Goal: Information Seeking & Learning: Learn about a topic

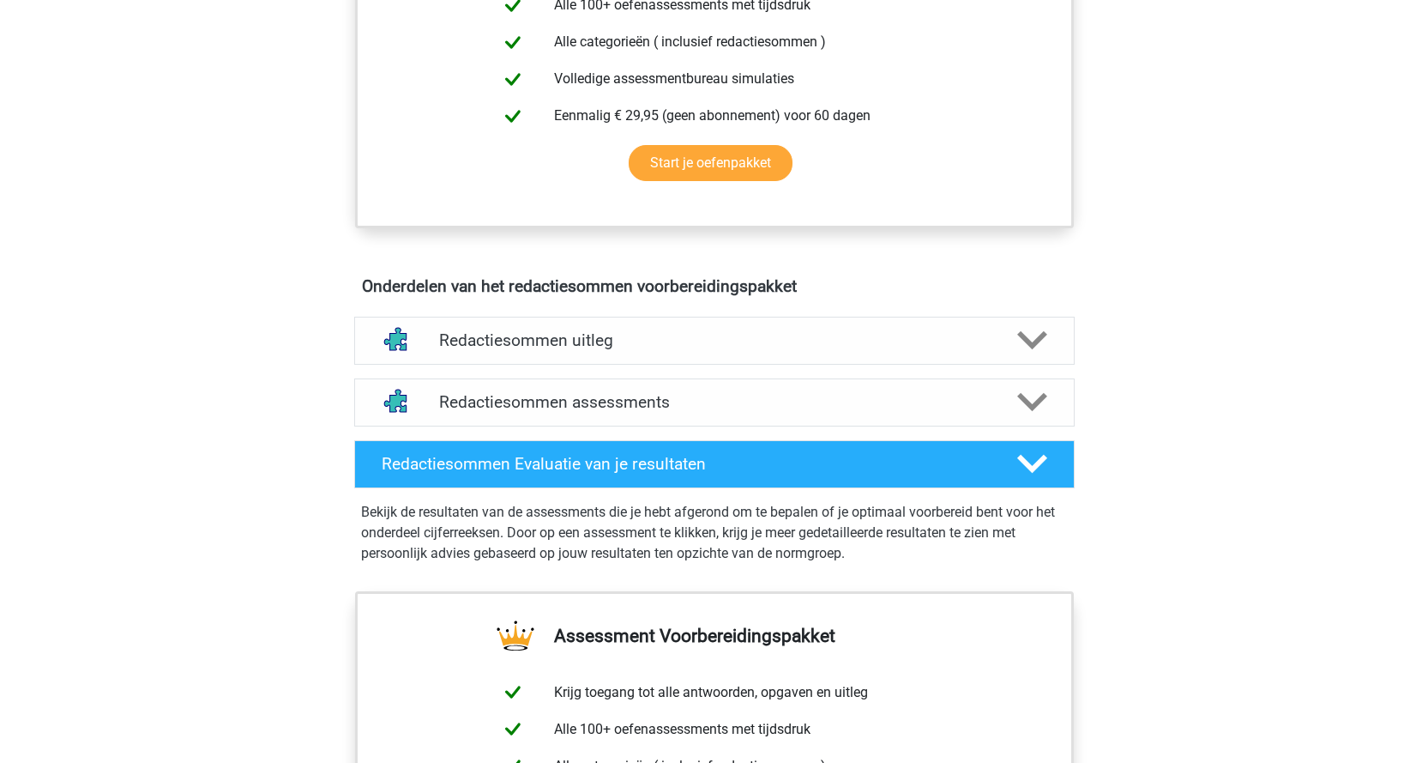
scroll to position [772, 0]
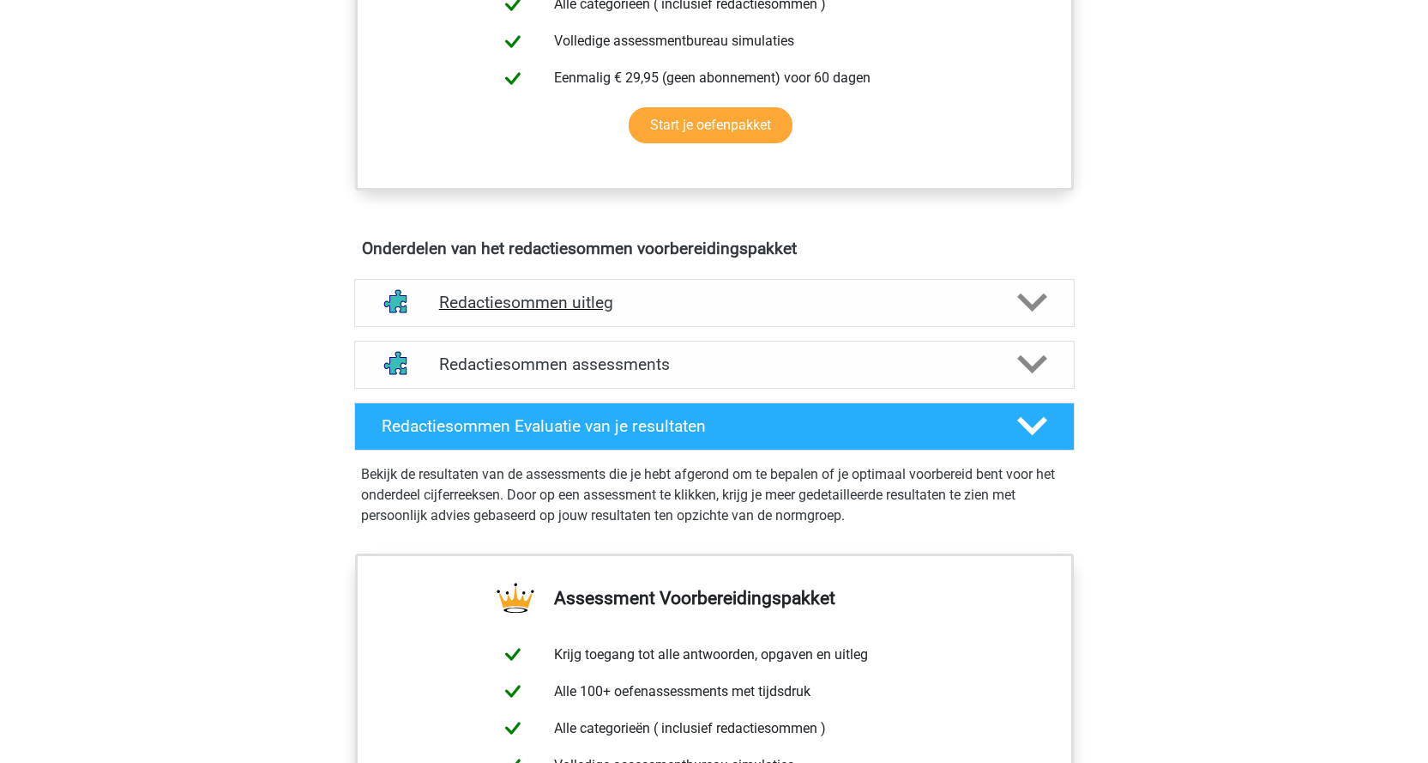
click at [995, 312] on div "Redactiesommen uitleg" at bounding box center [714, 303] width 577 height 20
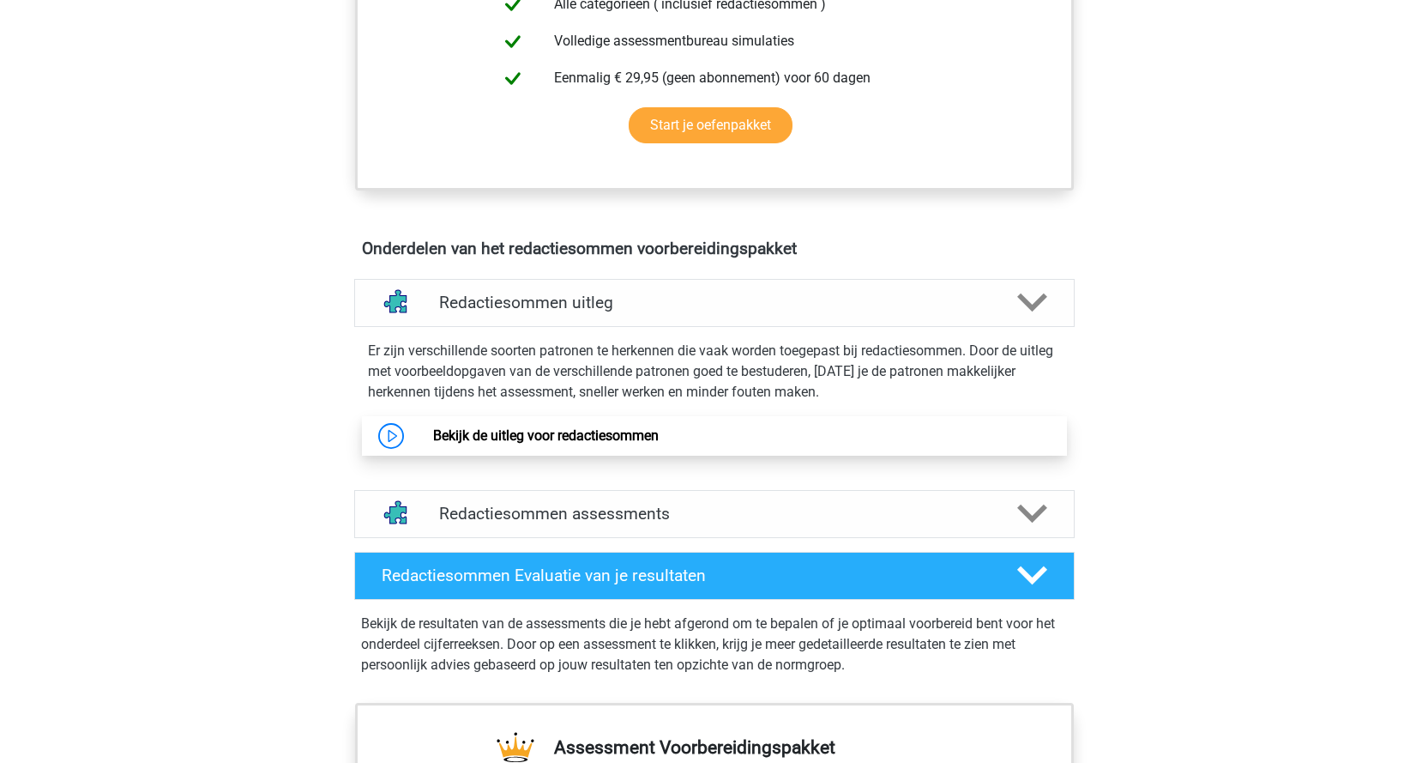
click at [433, 444] on link "Bekijk de uitleg voor redactiesommen" at bounding box center [546, 435] width 226 height 16
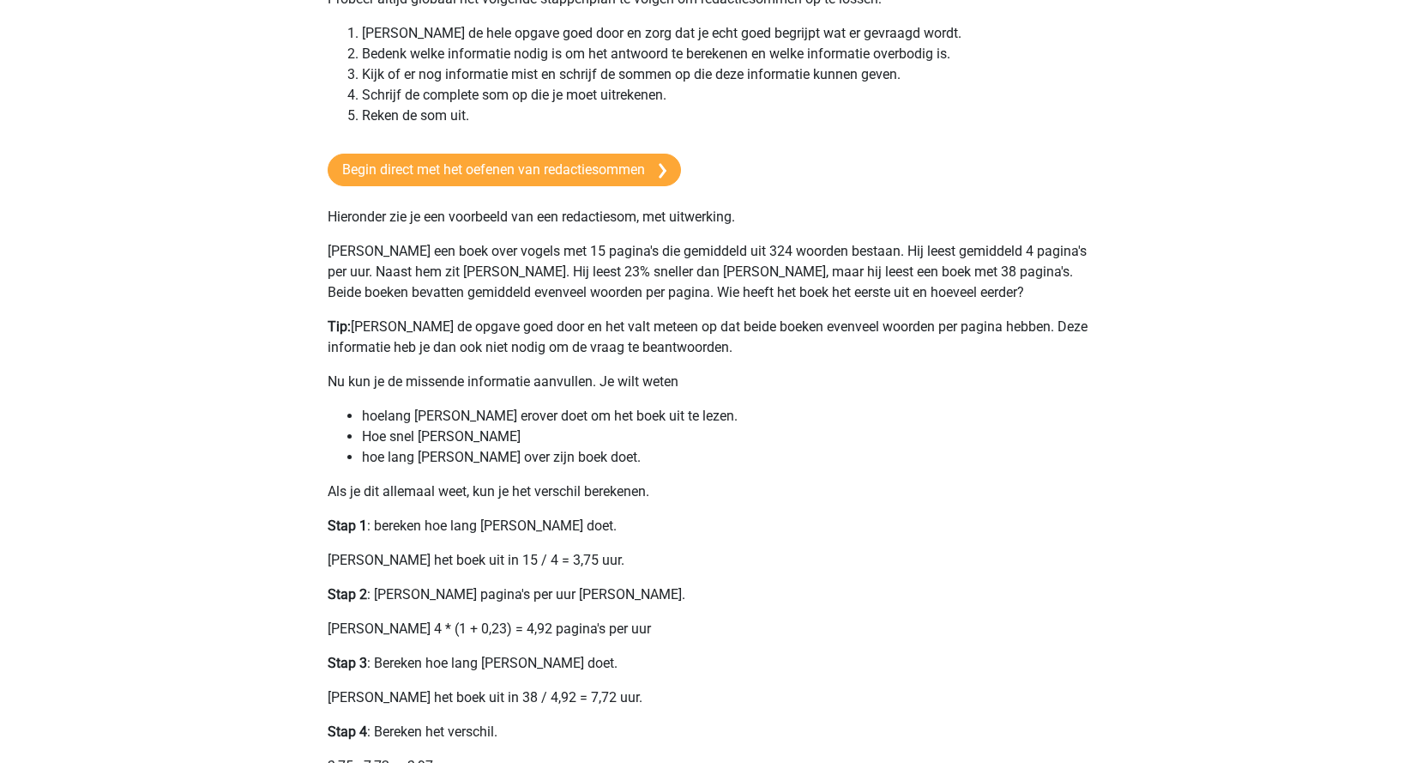
scroll to position [257, 0]
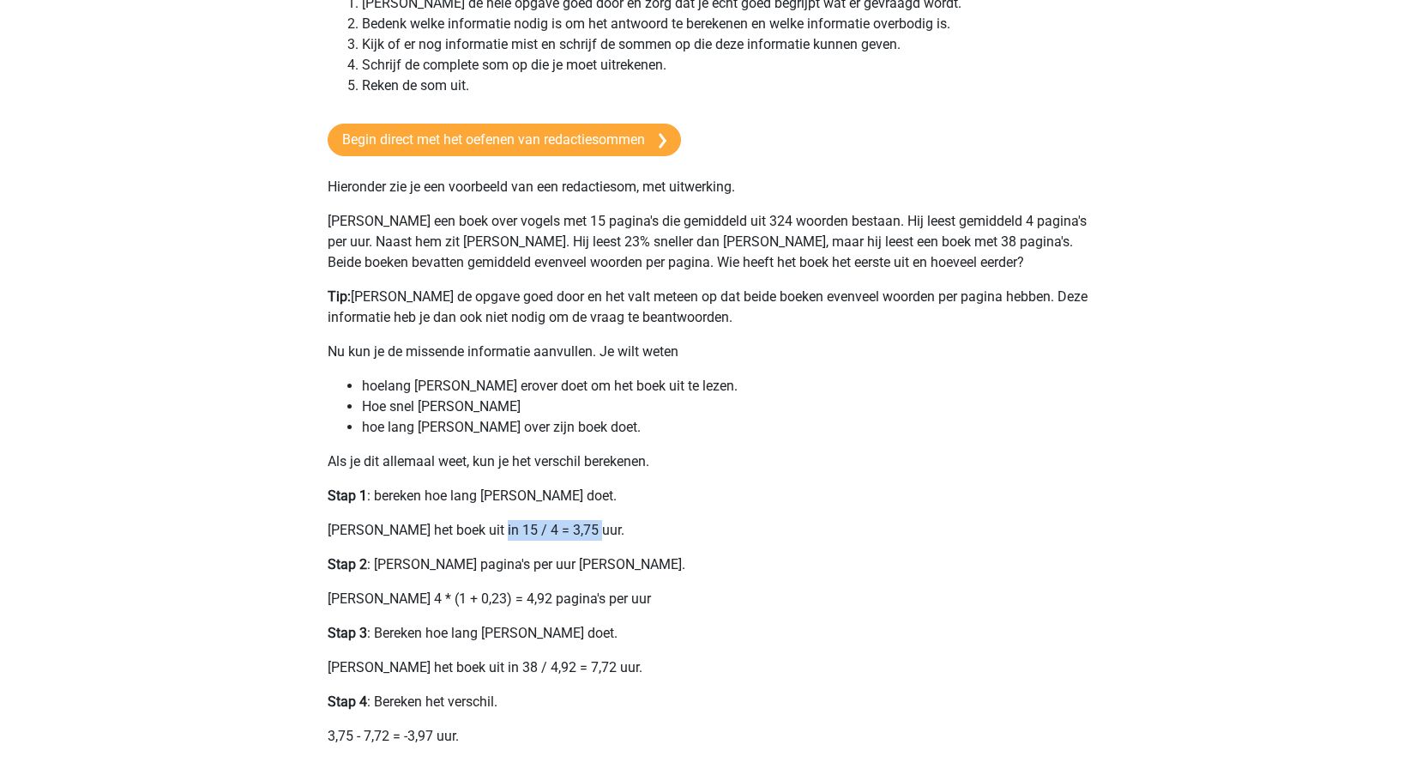
drag, startPoint x: 485, startPoint y: 530, endPoint x: 585, endPoint y: 522, distance: 100.7
click at [585, 522] on p "Tom leest het boek uit in 15 / 4 = 3,75 uur." at bounding box center [715, 530] width 774 height 21
click at [597, 533] on p "Tom leest het boek uit in 15 / 4 = 3,75 uur." at bounding box center [715, 530] width 774 height 21
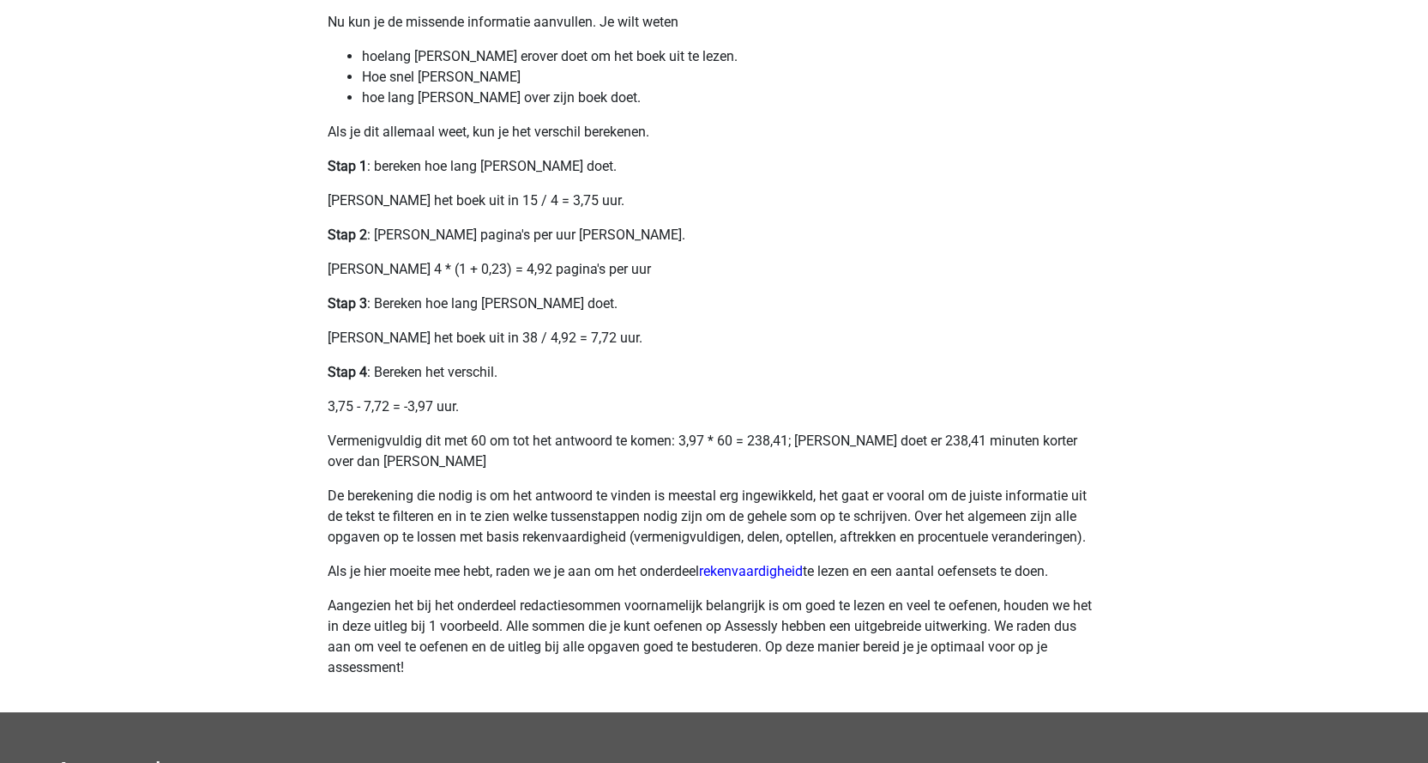
scroll to position [686, 0]
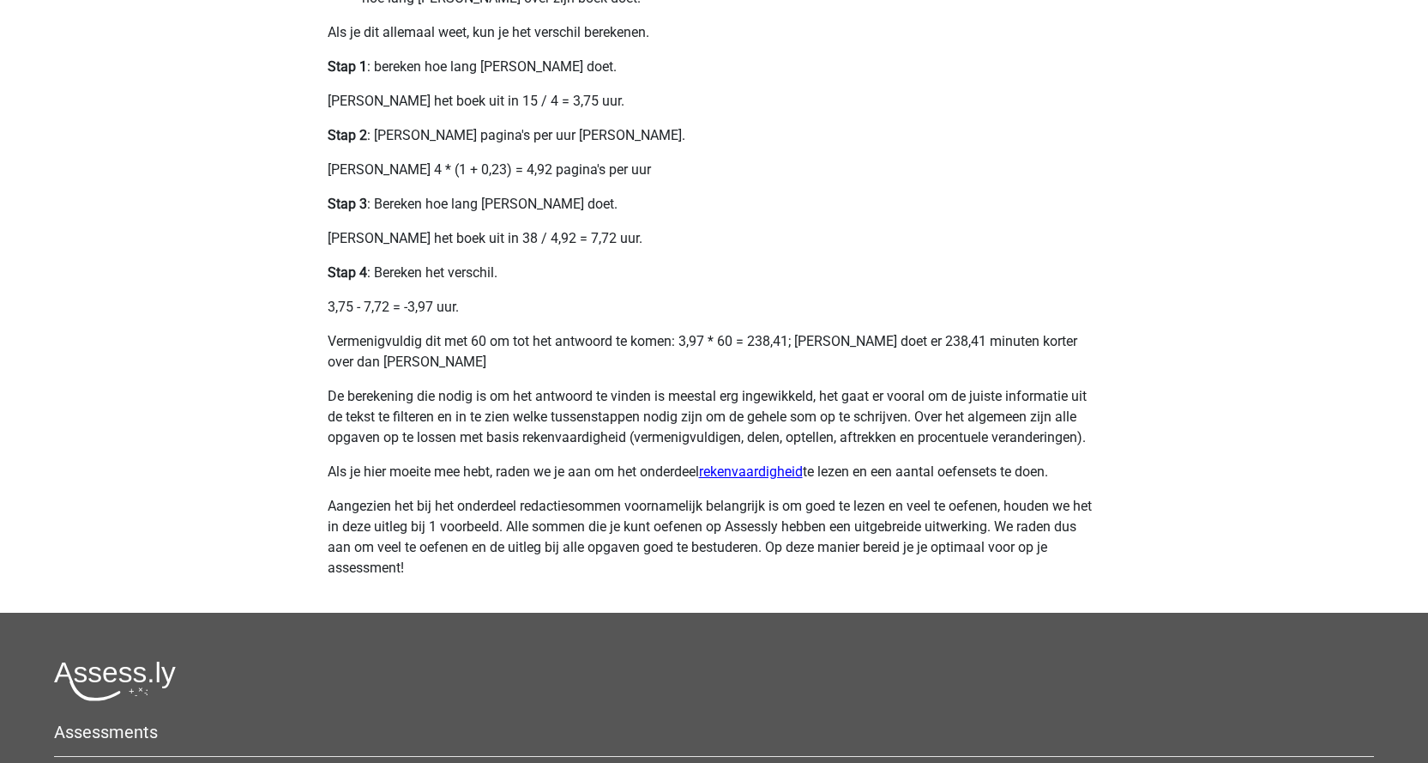
click at [765, 470] on link "rekenvaardigheid" at bounding box center [751, 471] width 104 height 16
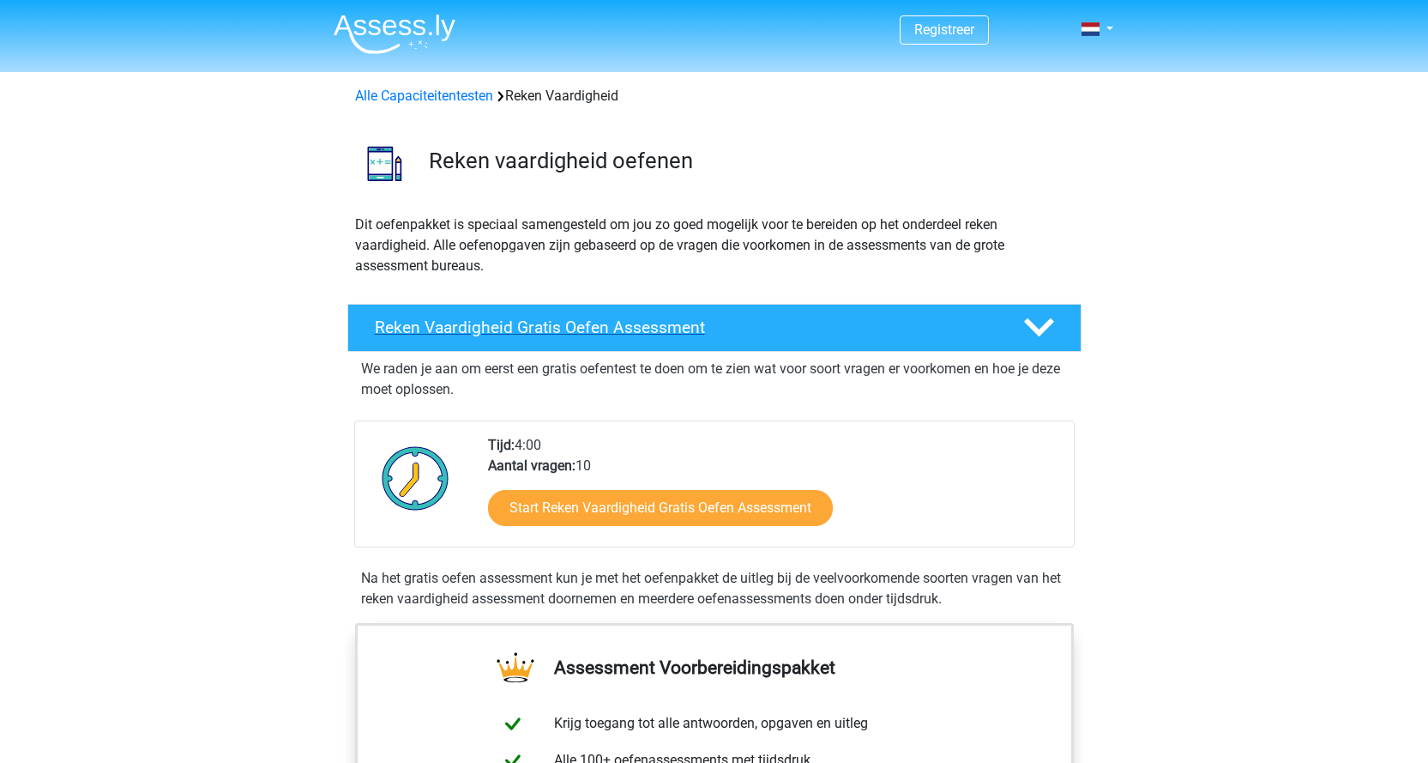
click at [1047, 317] on icon at bounding box center [1039, 327] width 30 height 30
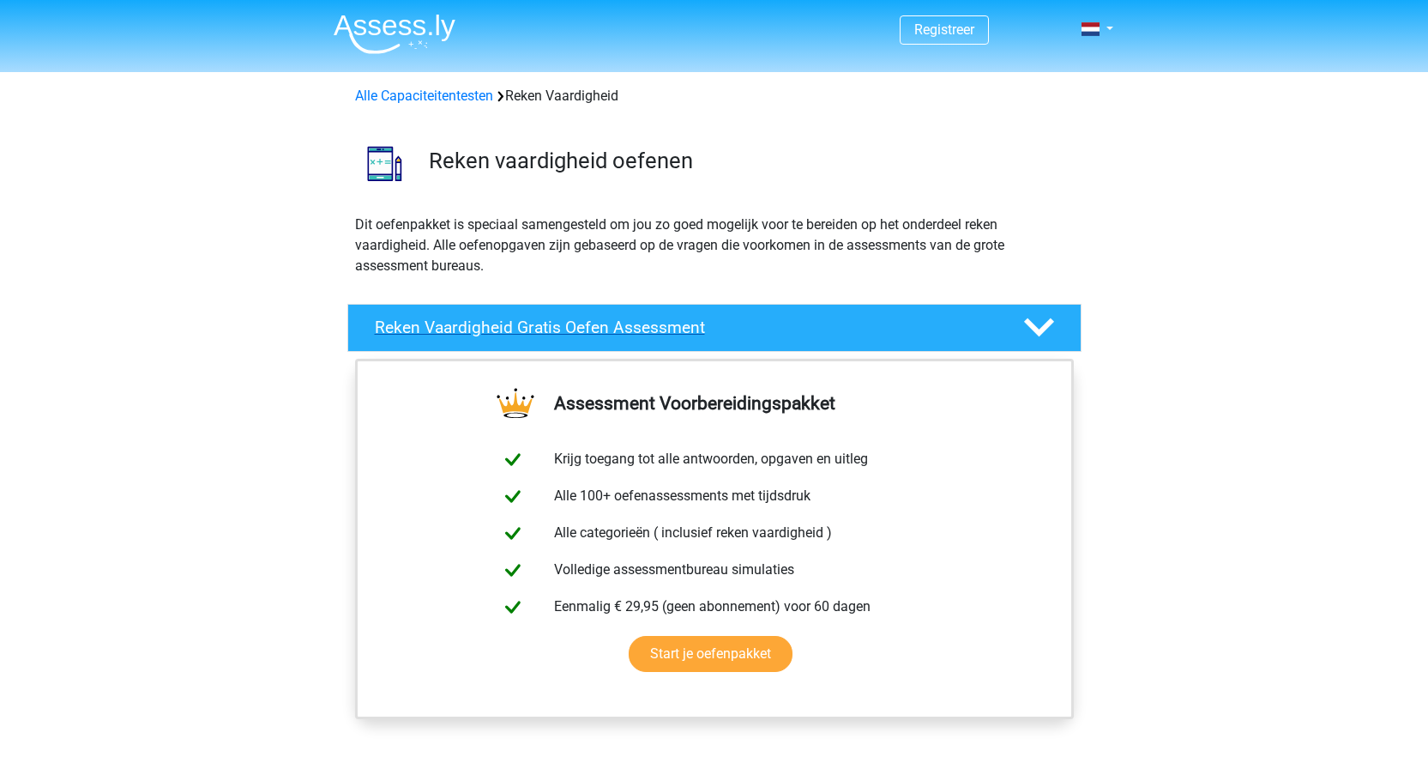
click at [1044, 317] on icon at bounding box center [1039, 327] width 30 height 30
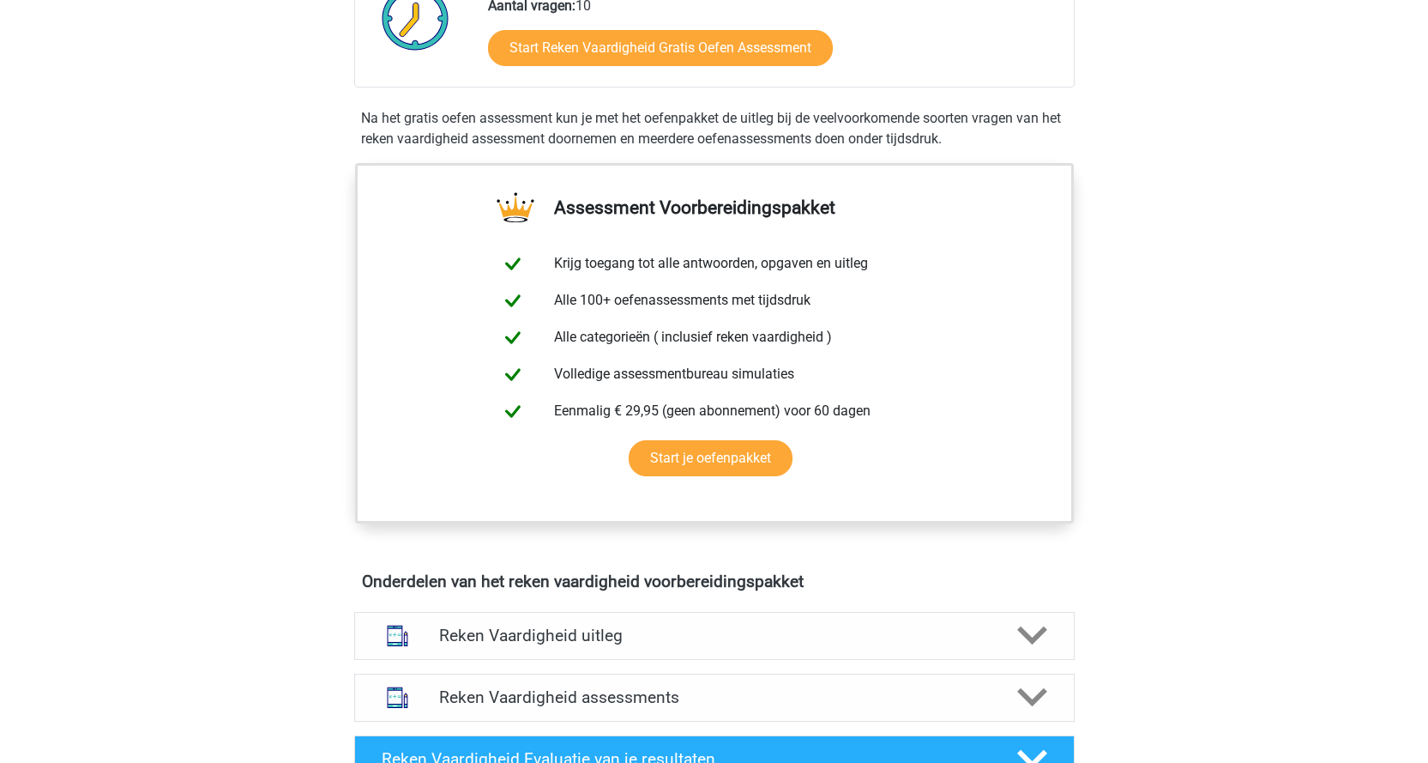
scroll to position [686, 0]
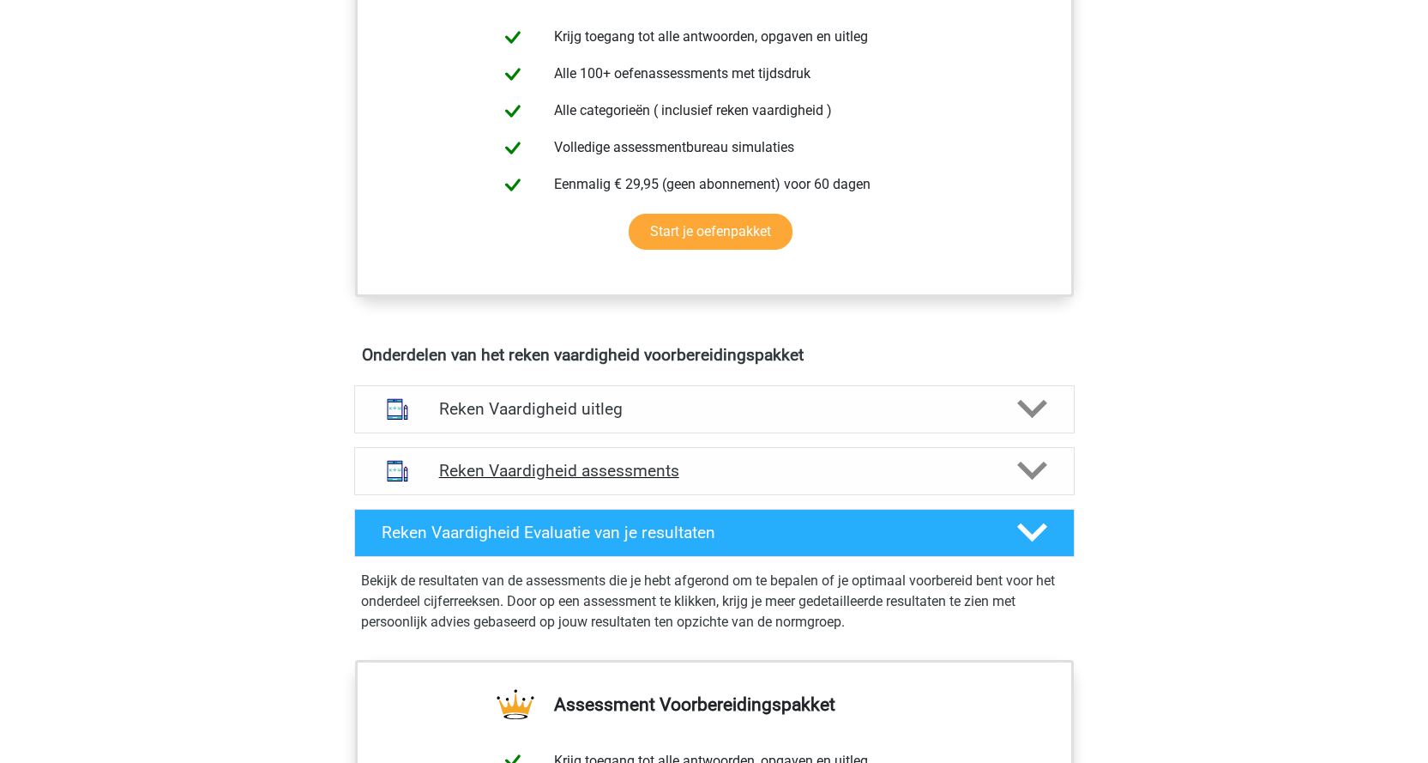
click at [1036, 468] on icon at bounding box center [1033, 471] width 30 height 30
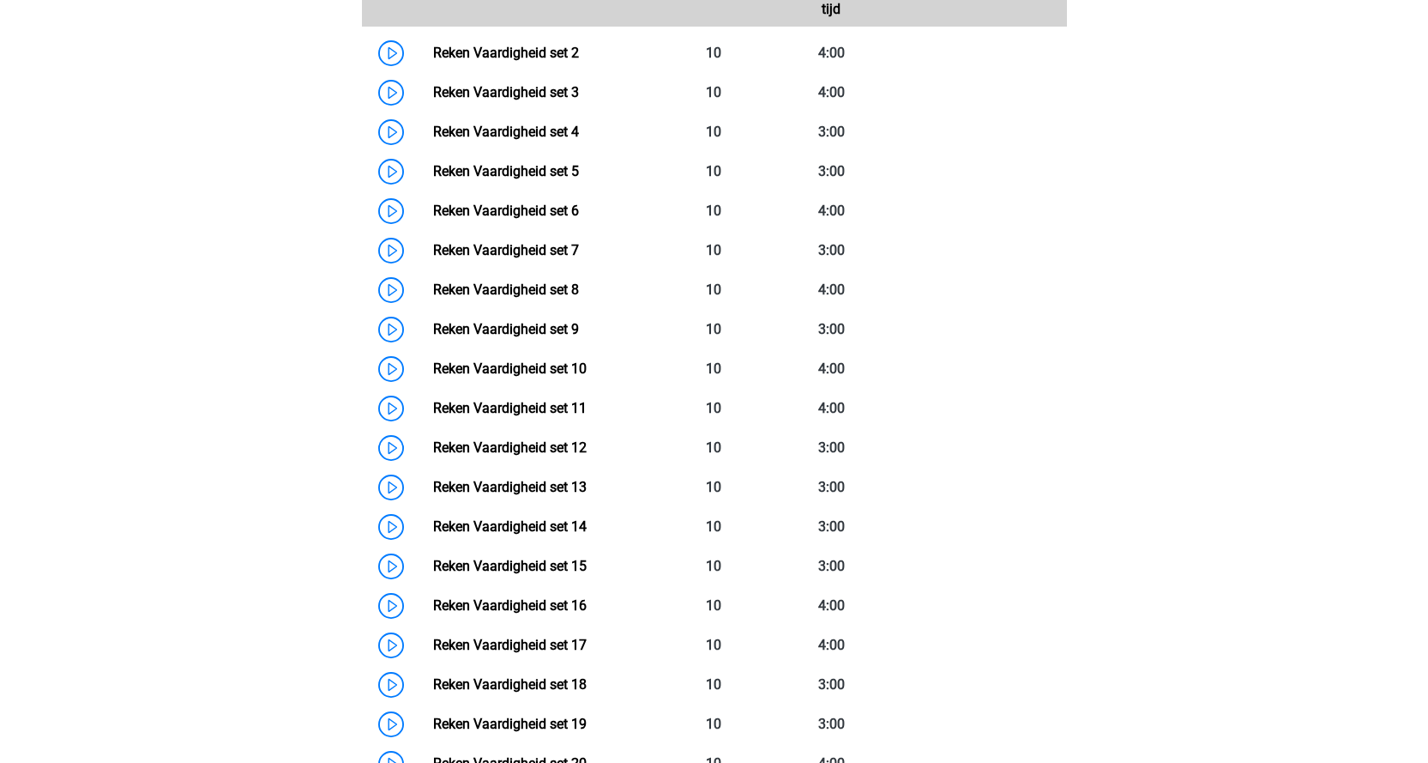
scroll to position [1201, 0]
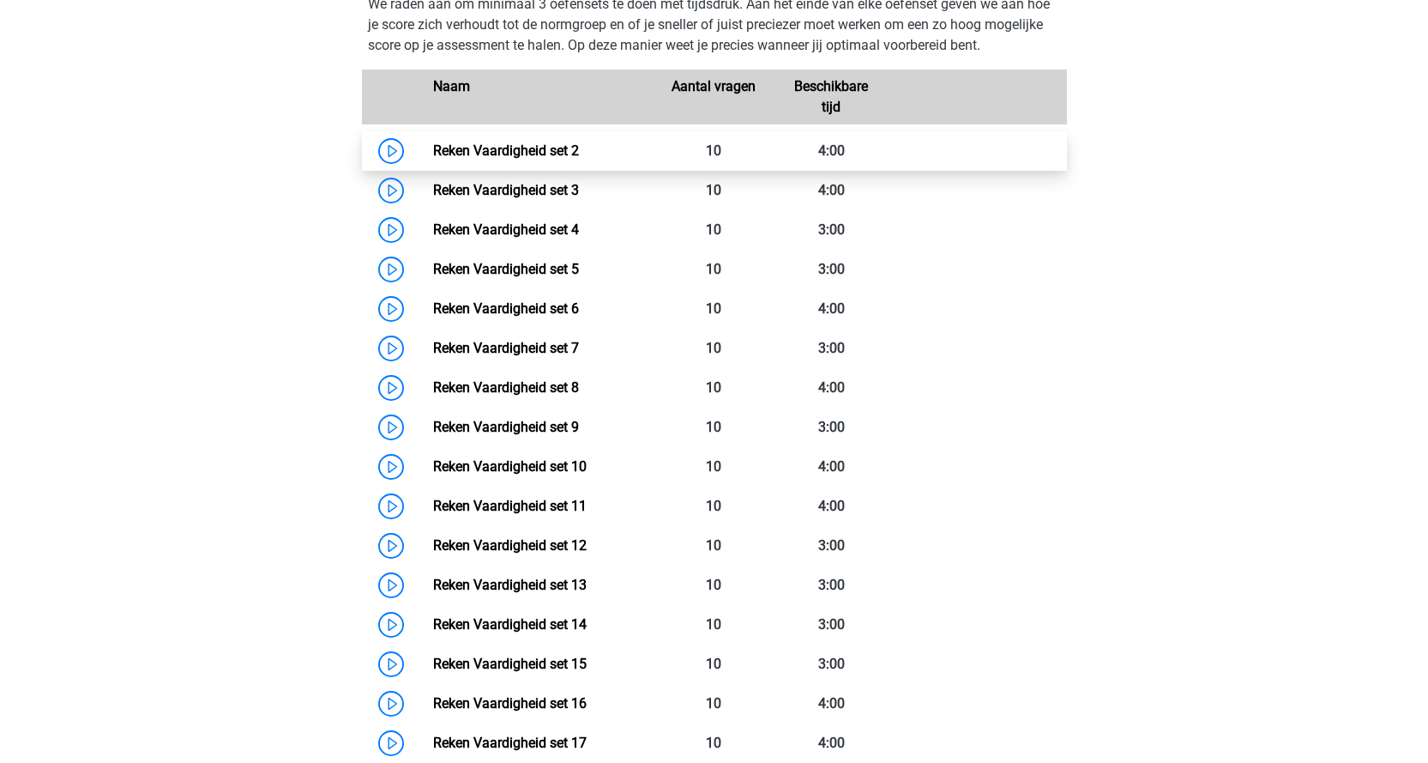
click at [433, 152] on link "Reken Vaardigheid set 2" at bounding box center [506, 150] width 146 height 16
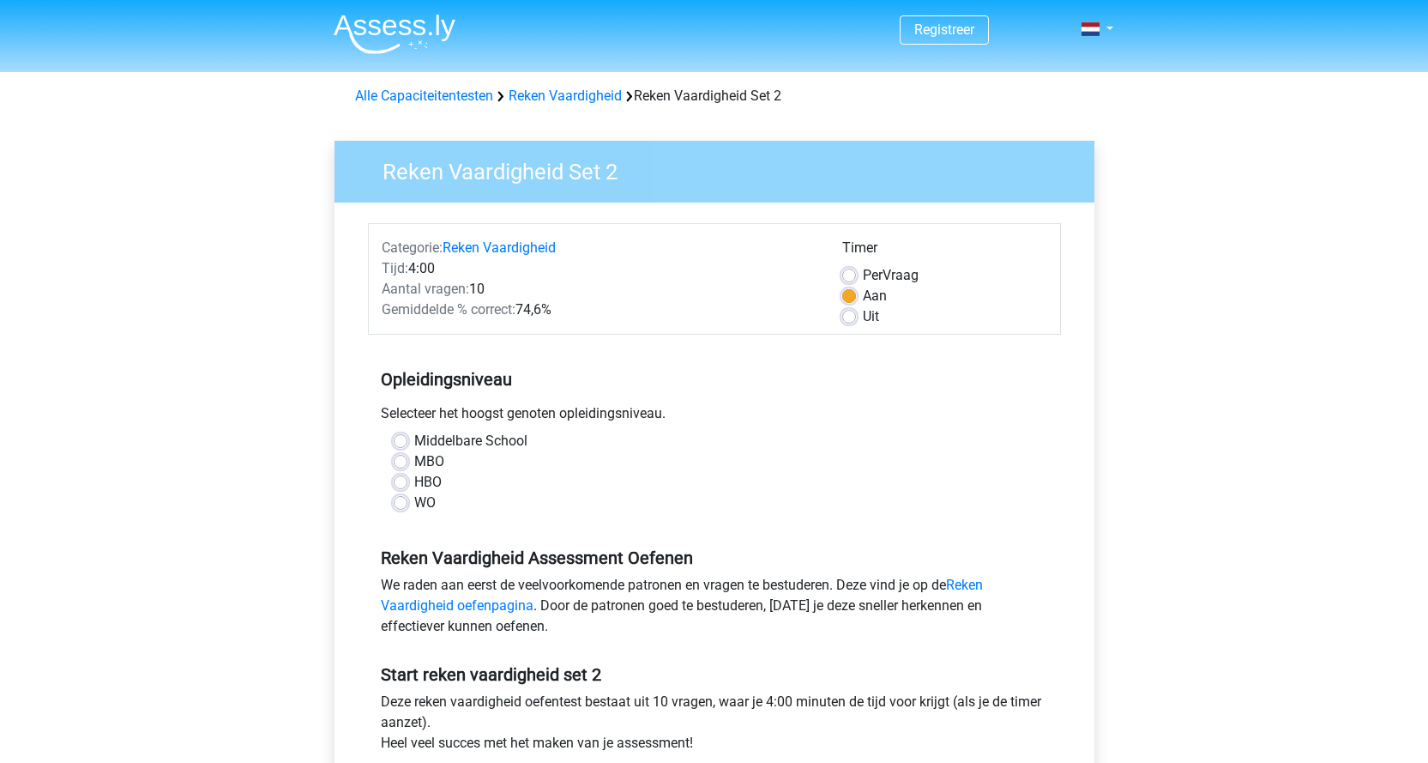
click at [414, 507] on label "WO" at bounding box center [424, 502] width 21 height 21
click at [399, 507] on input "WO" at bounding box center [401, 500] width 14 height 17
radio input "true"
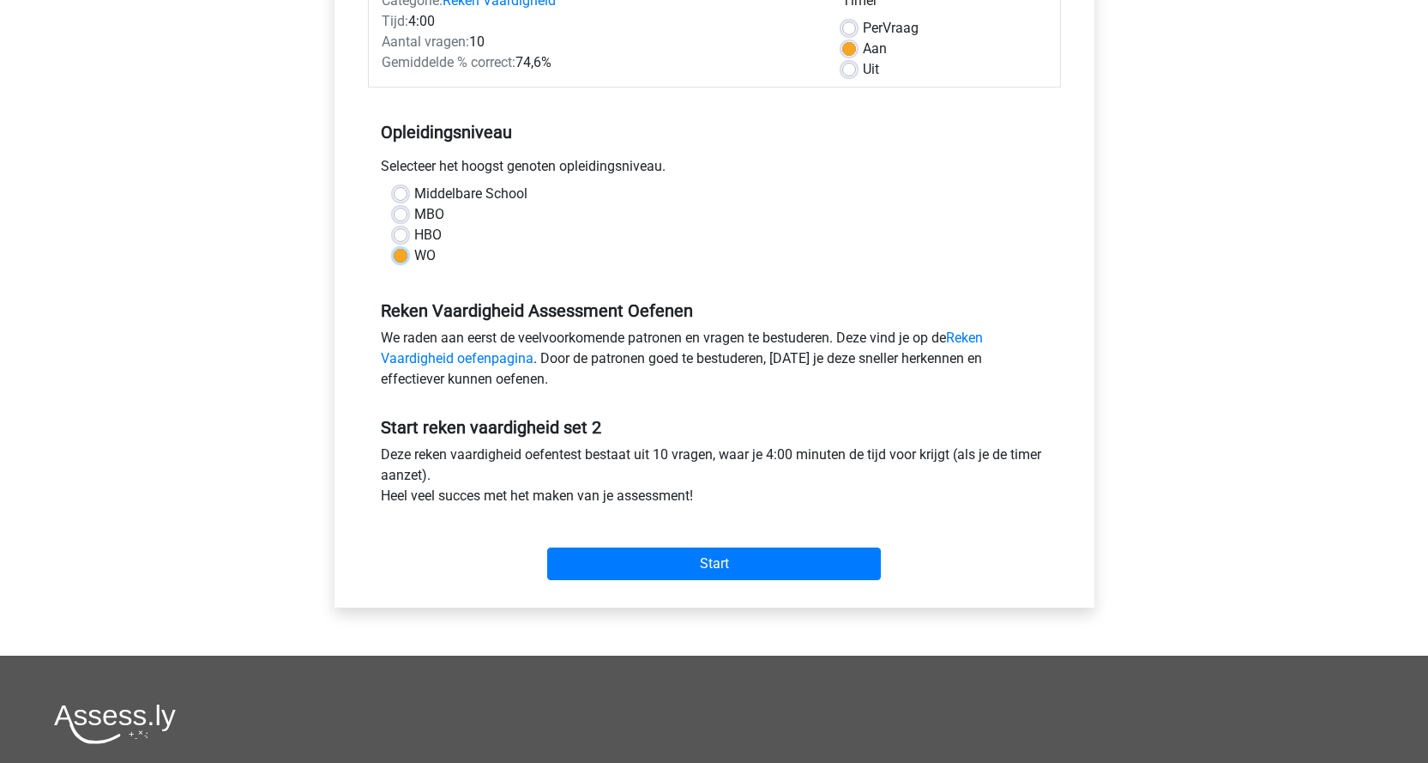
scroll to position [257, 0]
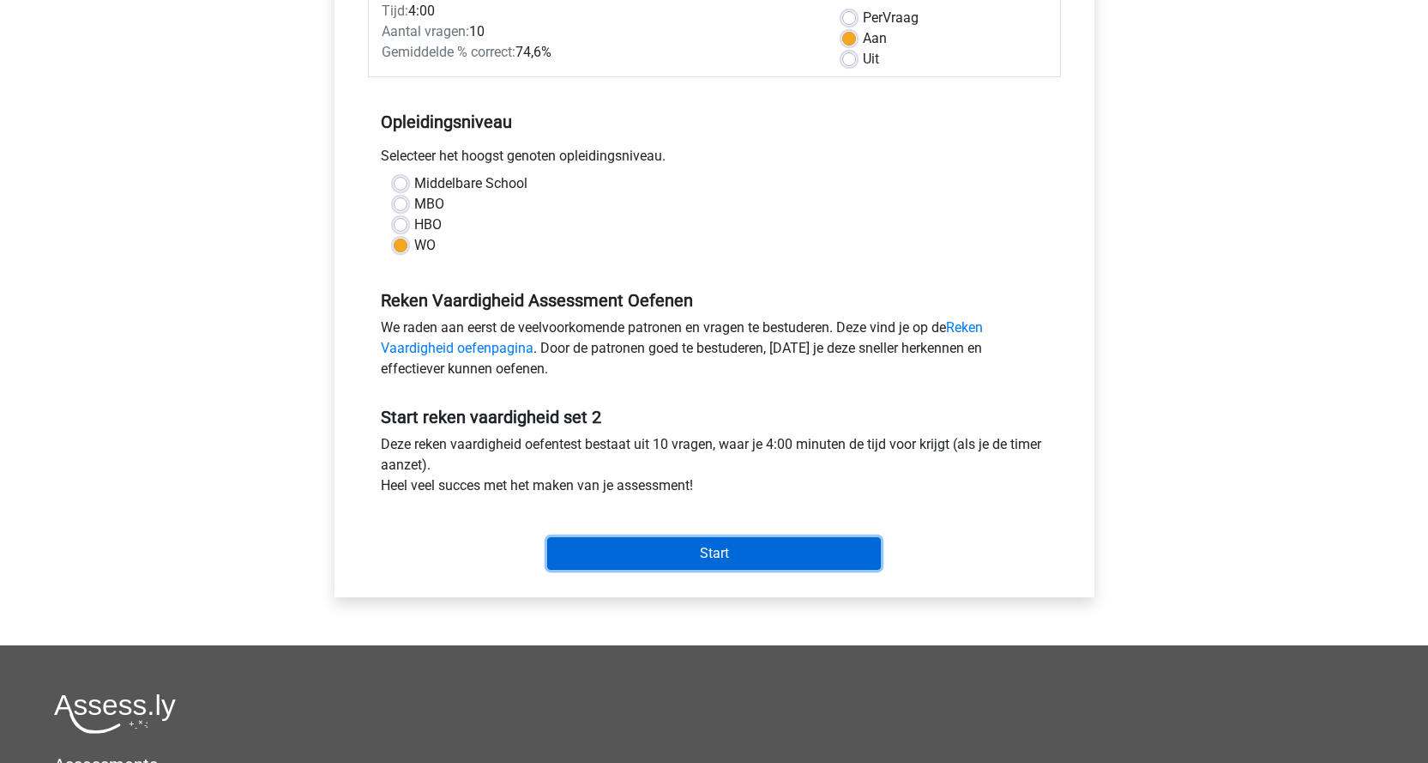
click at [681, 562] on input "Start" at bounding box center [714, 553] width 334 height 33
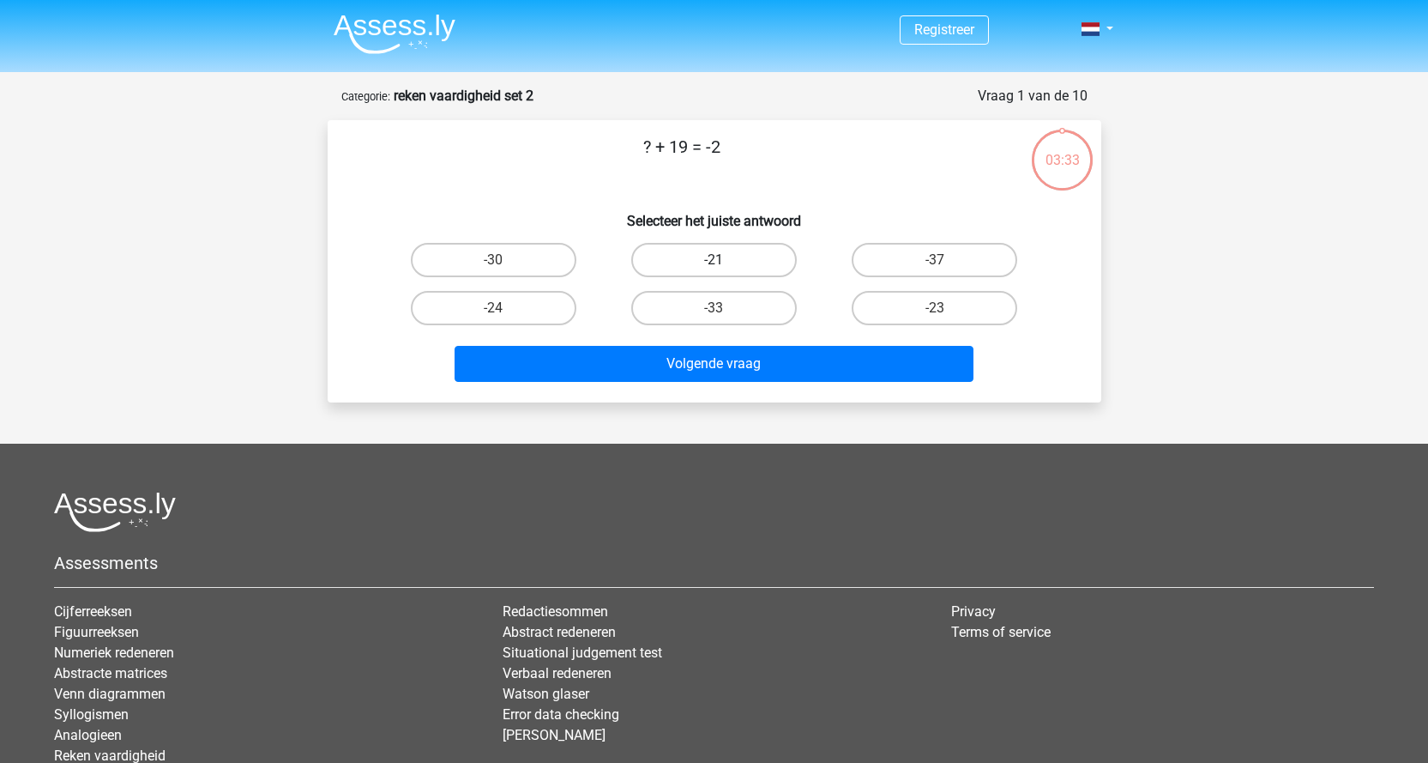
click at [707, 258] on label "-21" at bounding box center [714, 260] width 166 height 34
click at [714, 260] on input "-21" at bounding box center [719, 265] width 11 height 11
radio input "true"
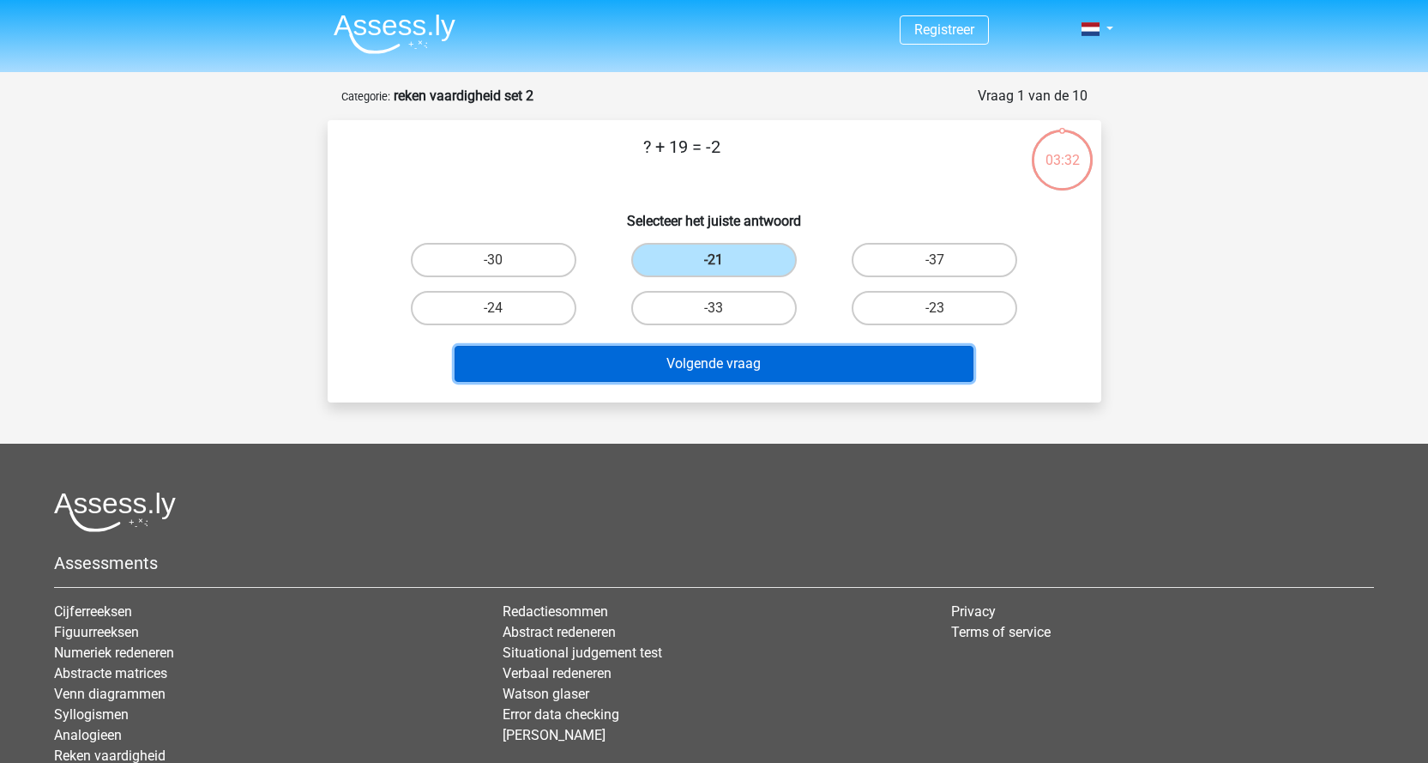
click at [705, 365] on button "Volgende vraag" at bounding box center [714, 364] width 519 height 36
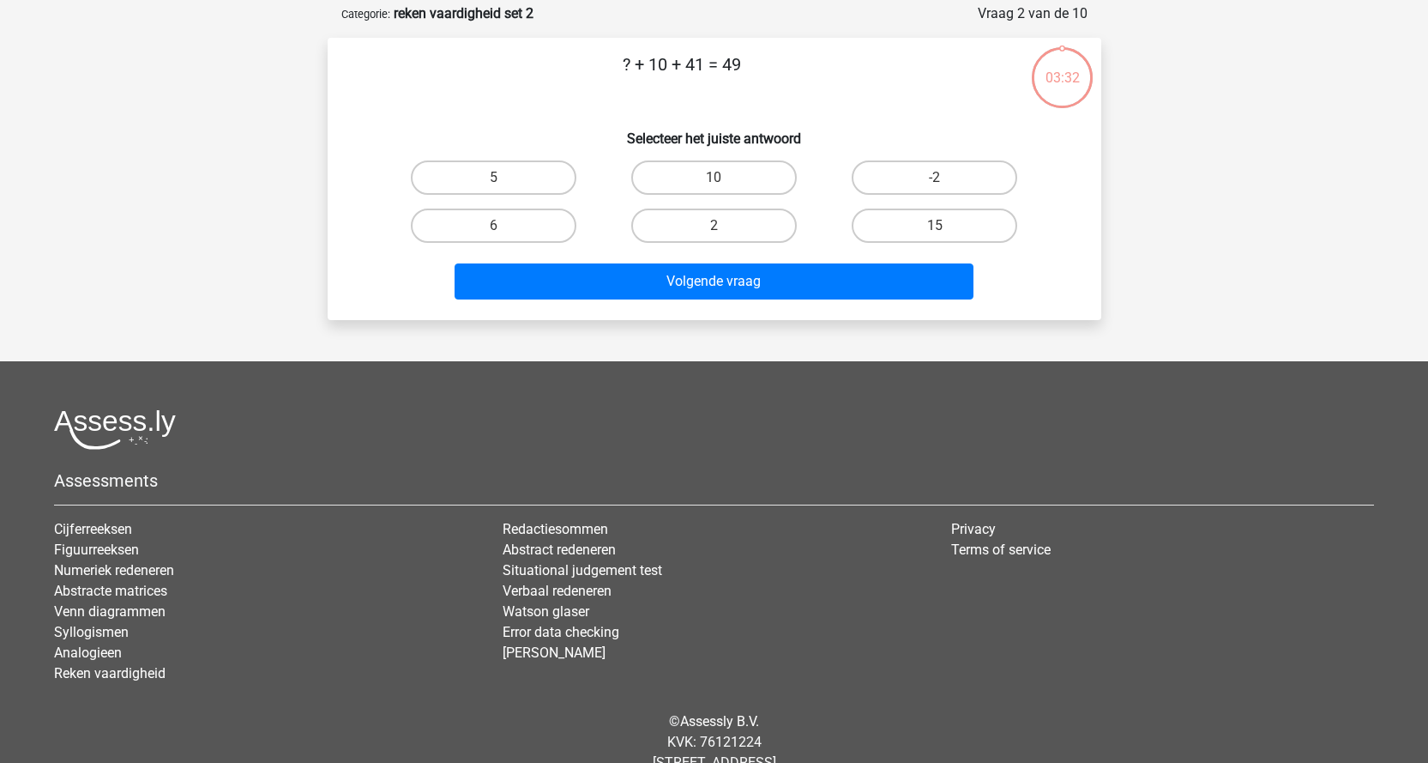
scroll to position [86, 0]
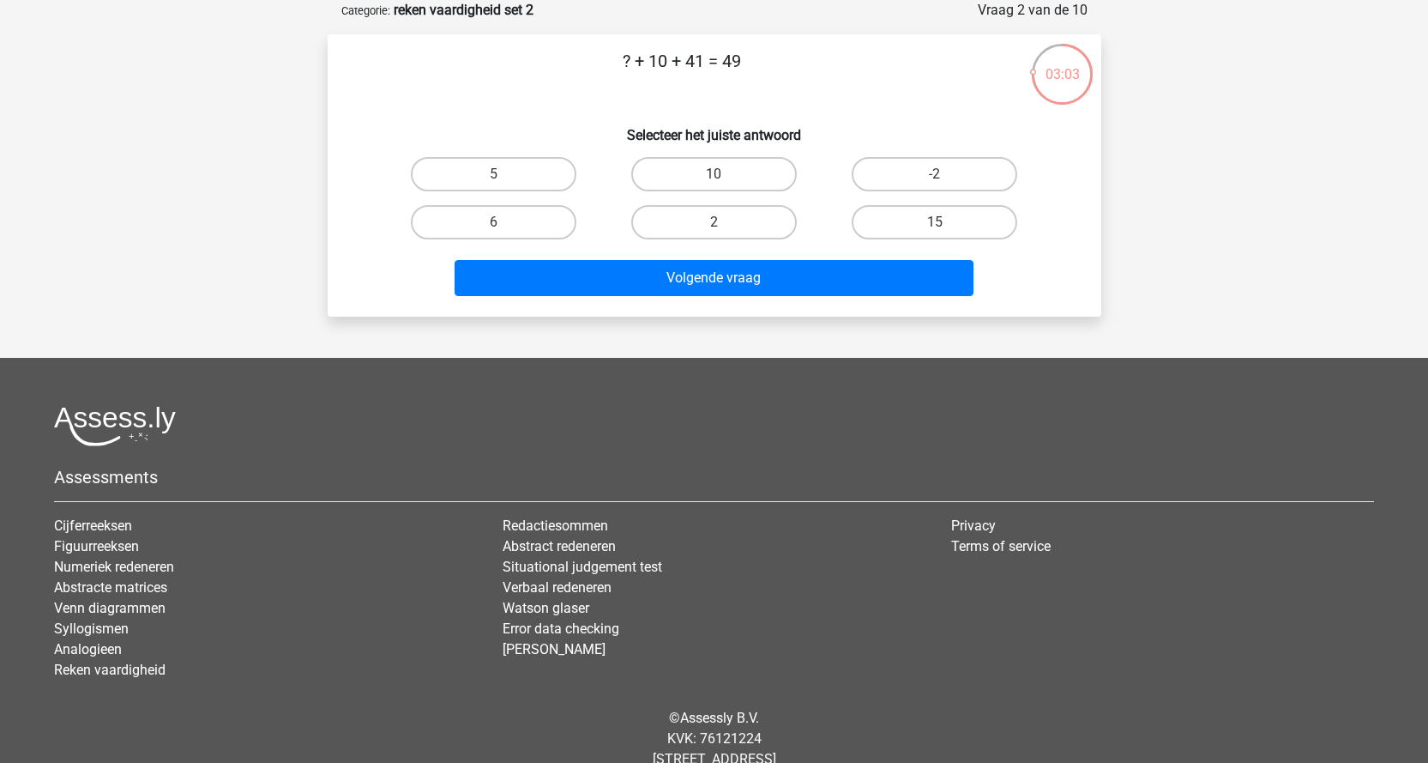
click at [923, 154] on div "-2" at bounding box center [934, 174] width 220 height 48
click at [916, 173] on label "-2" at bounding box center [935, 174] width 166 height 34
click at [935, 174] on input "-2" at bounding box center [940, 179] width 11 height 11
radio input "true"
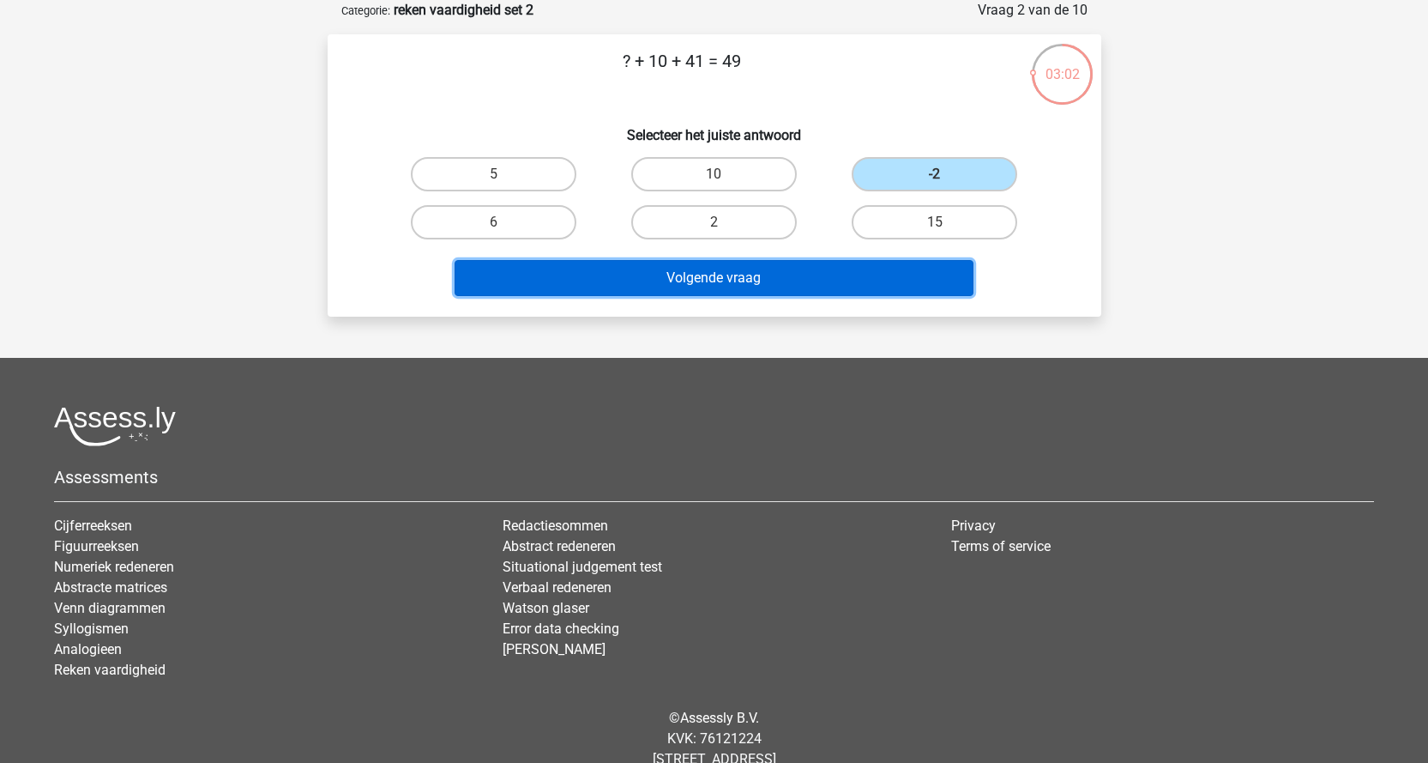
click at [705, 275] on button "Volgende vraag" at bounding box center [714, 278] width 519 height 36
click at [628, 282] on button "Volgende vraag" at bounding box center [714, 278] width 519 height 36
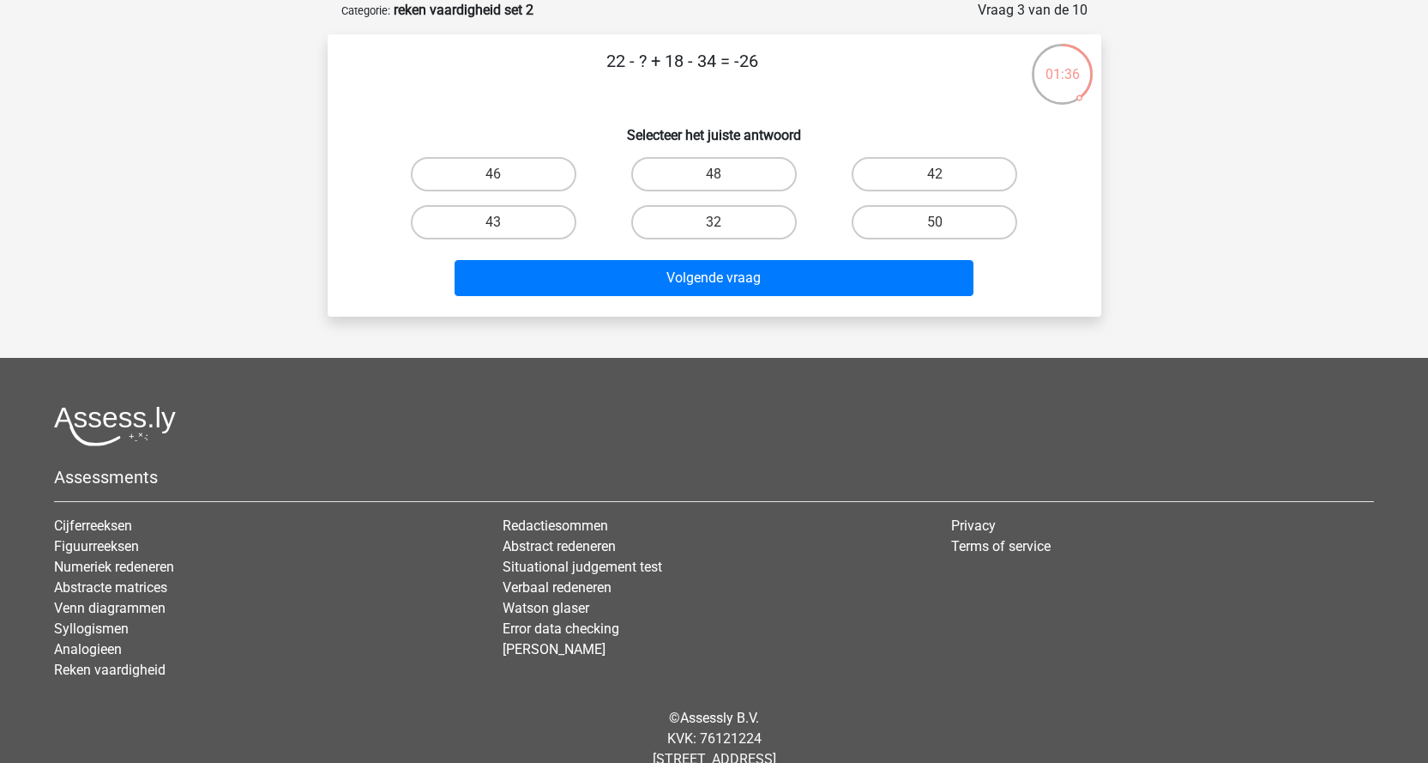
click at [504, 178] on input "46" at bounding box center [498, 179] width 11 height 11
radio input "true"
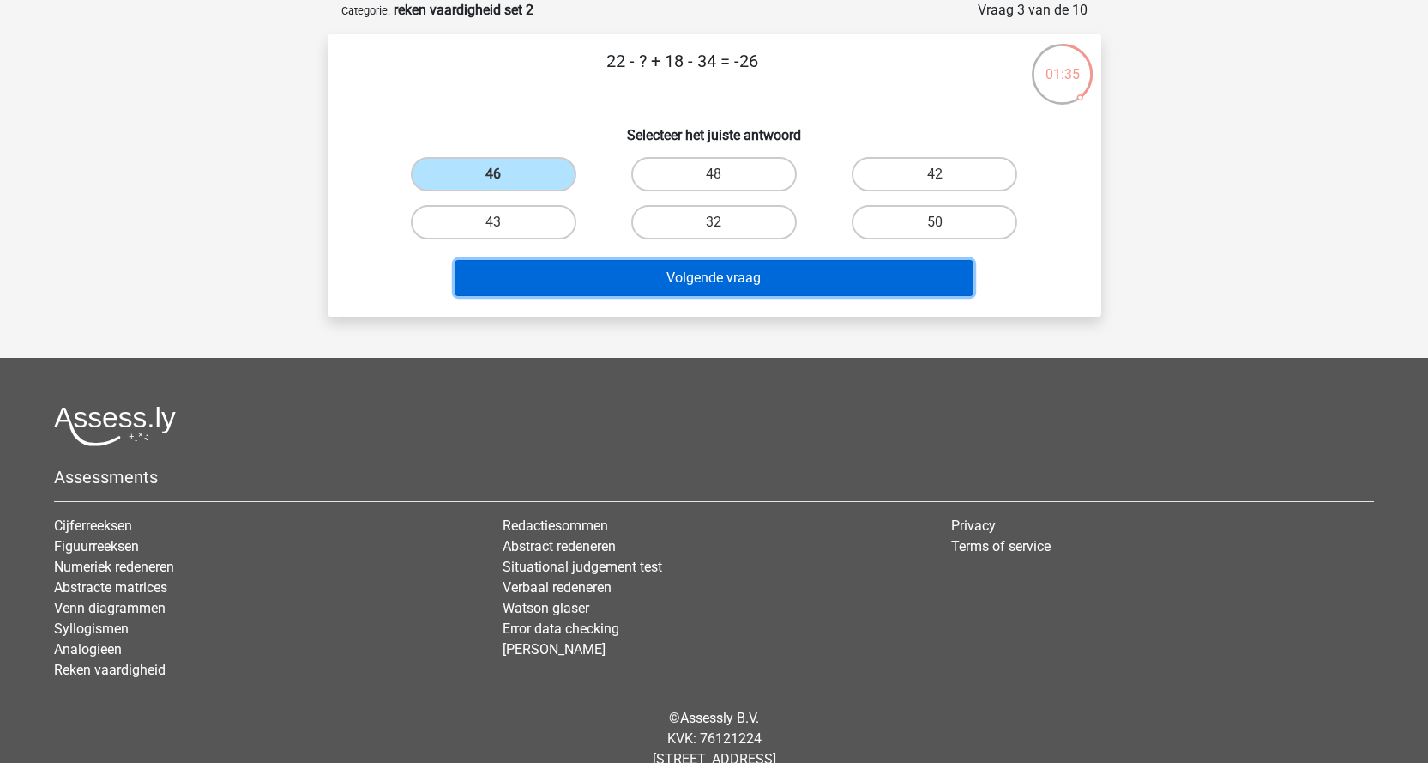
click at [648, 281] on button "Volgende vraag" at bounding box center [714, 278] width 519 height 36
click at [639, 286] on button "Volgende vraag" at bounding box center [714, 278] width 519 height 36
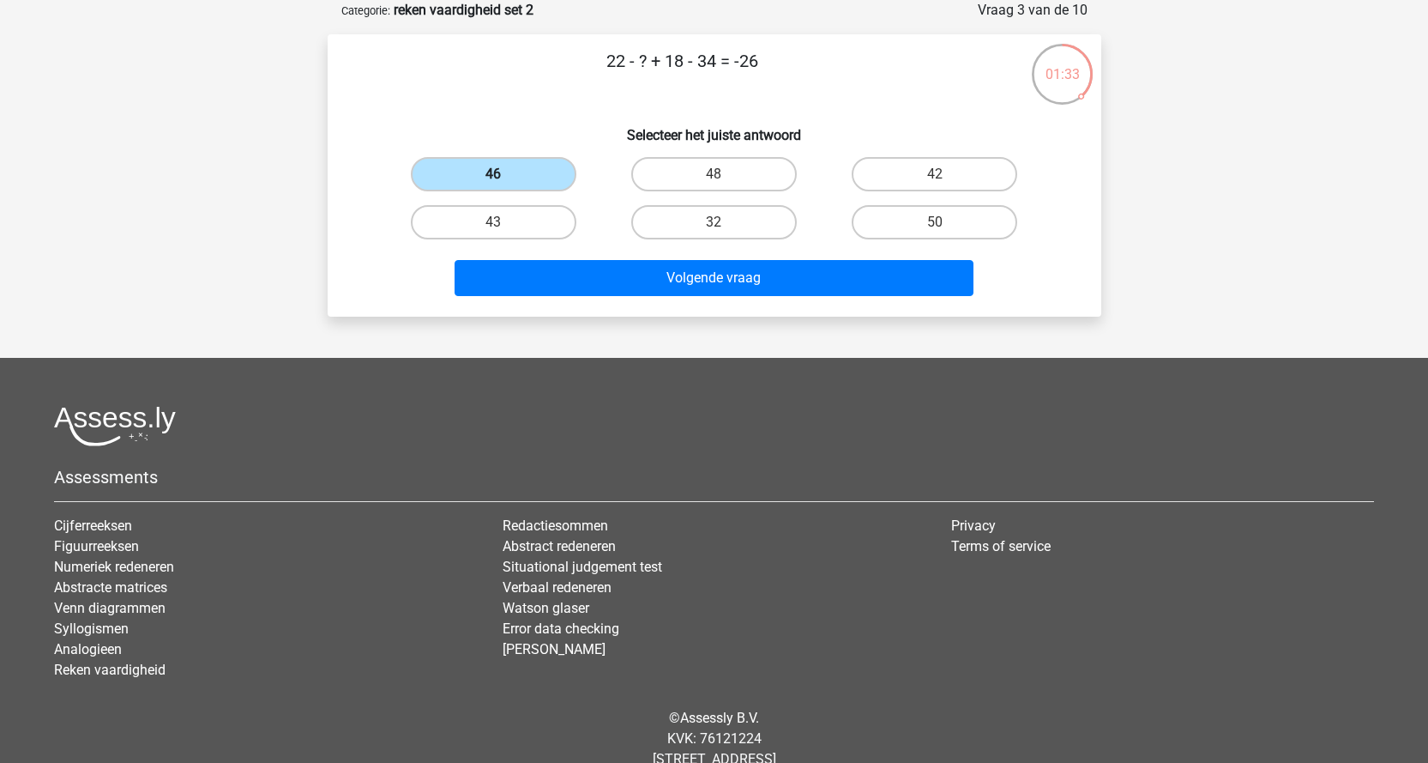
click at [483, 172] on label "46" at bounding box center [494, 174] width 166 height 34
click at [493, 174] on input "46" at bounding box center [498, 179] width 11 height 11
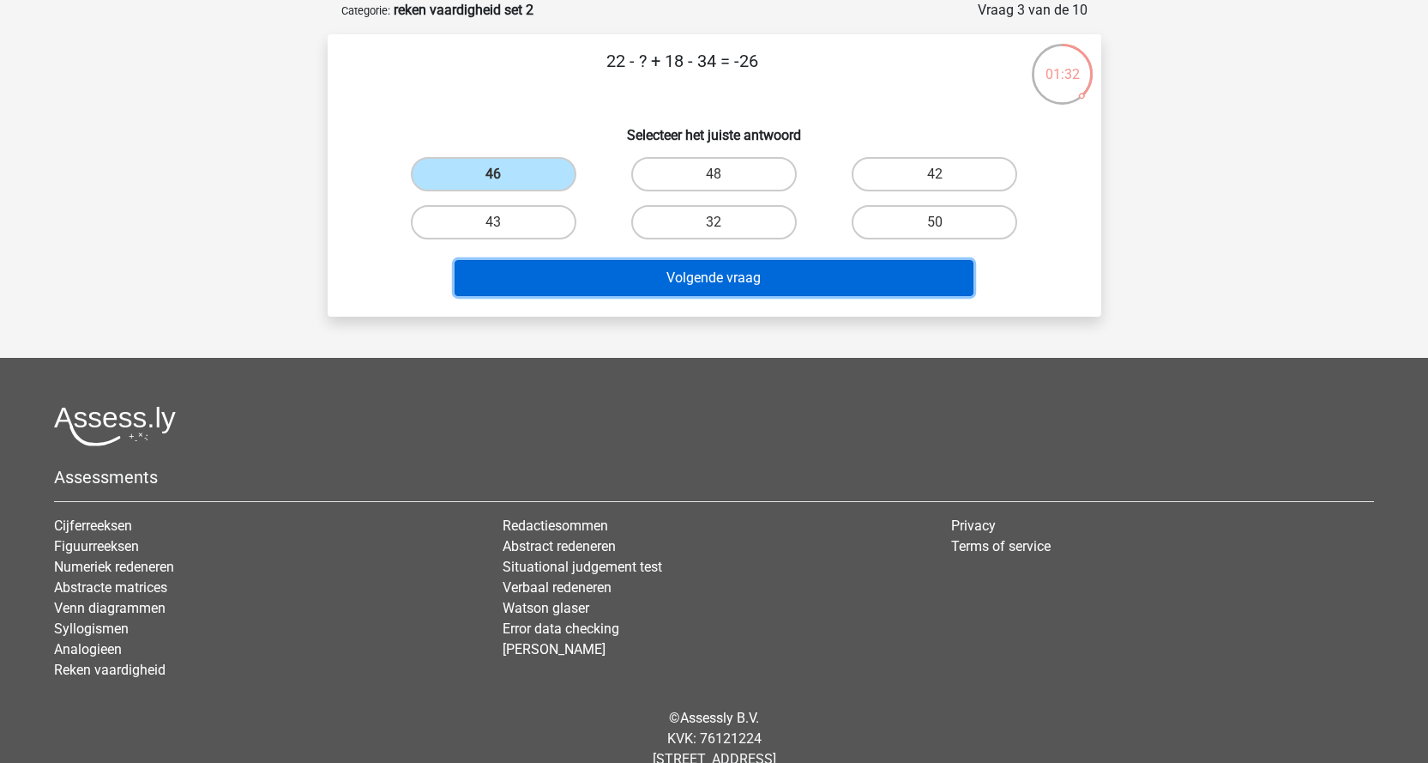
click at [632, 288] on button "Volgende vraag" at bounding box center [714, 278] width 519 height 36
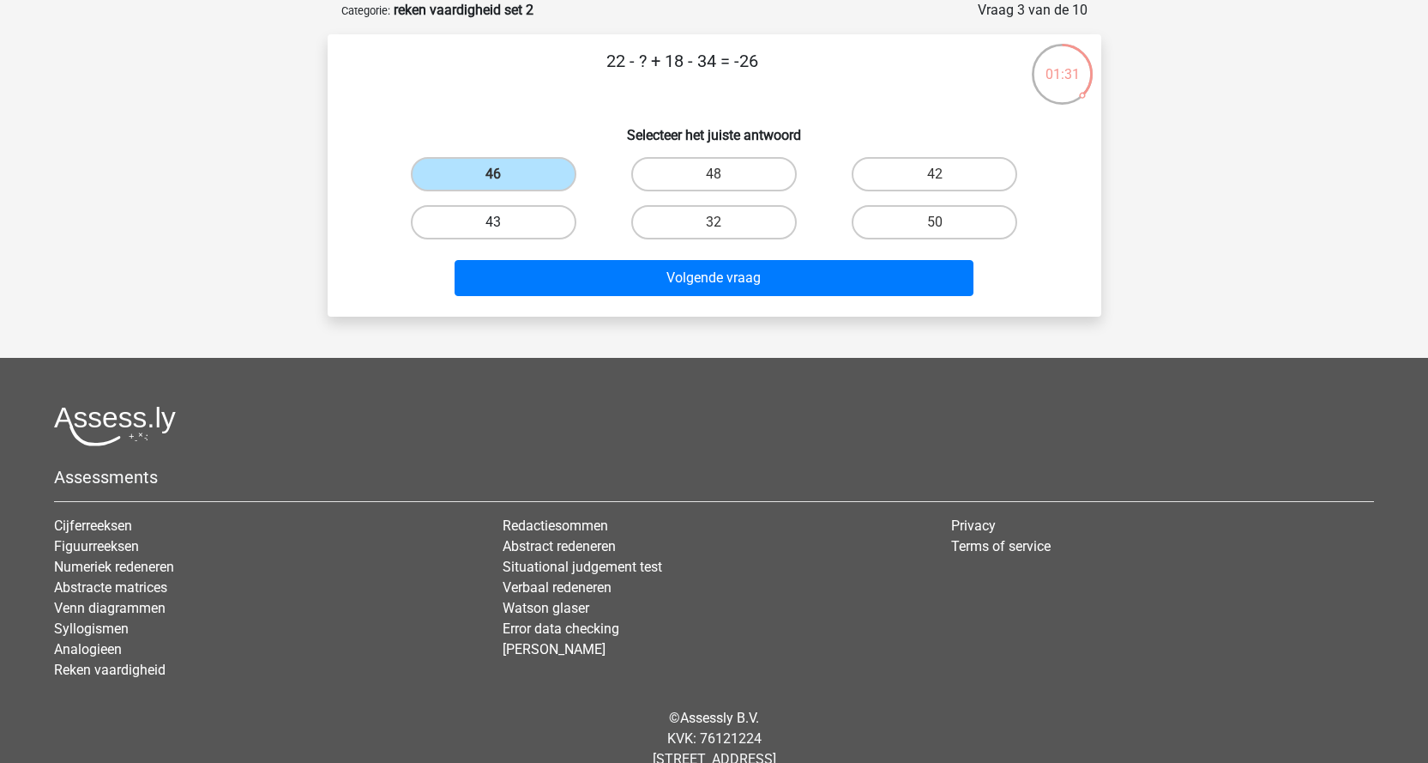
click at [438, 210] on label "43" at bounding box center [494, 222] width 166 height 34
click at [493, 222] on input "43" at bounding box center [498, 227] width 11 height 11
radio input "true"
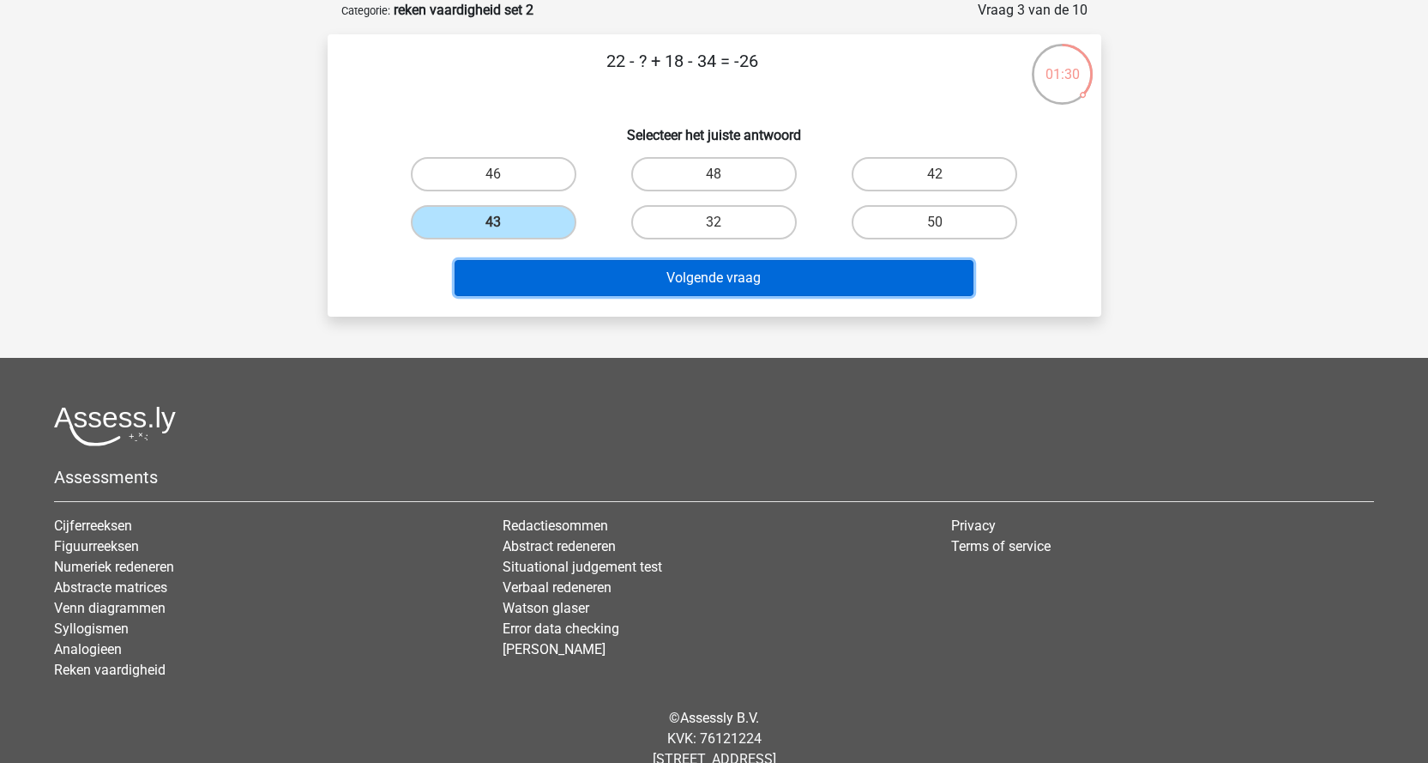
click at [622, 269] on button "Volgende vraag" at bounding box center [714, 278] width 519 height 36
